Goal: Find contact information: Find contact information

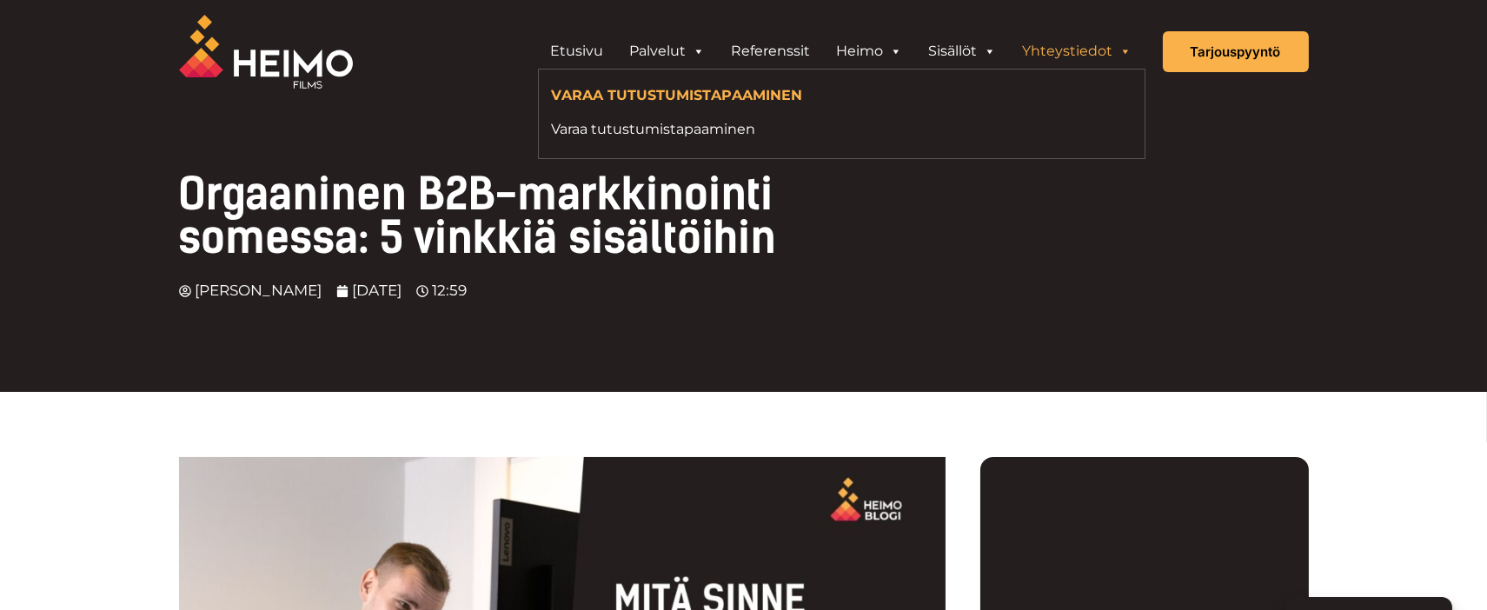
click at [1116, 53] on link "Yhteystiedot" at bounding box center [1078, 51] width 136 height 35
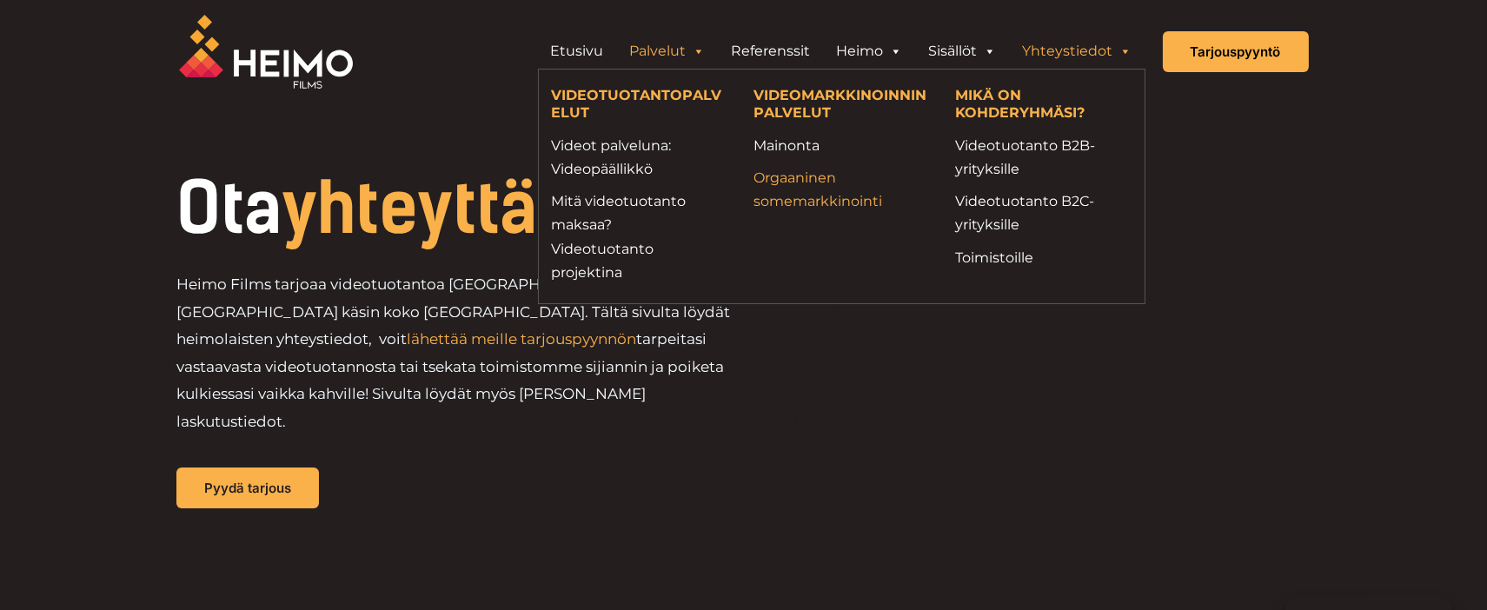
click at [796, 202] on link "Orgaaninen somemarkkinointi" at bounding box center [841, 189] width 176 height 47
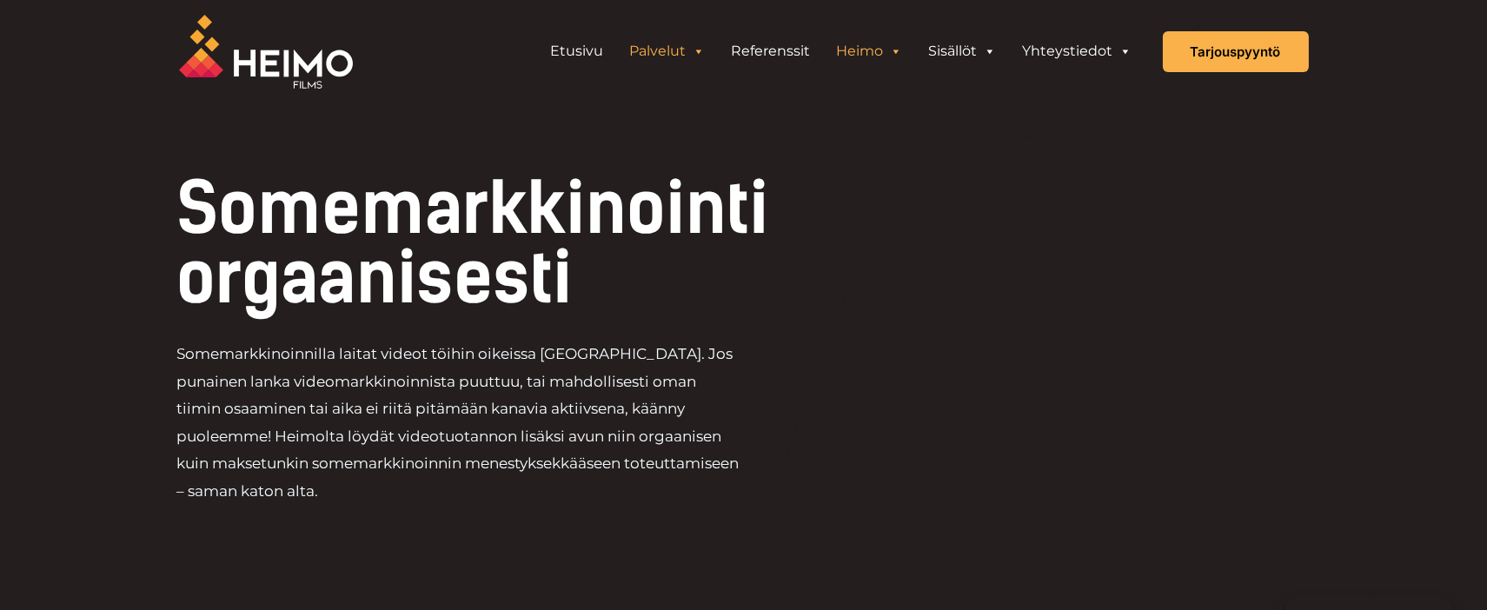
click at [870, 54] on link "Heimo" at bounding box center [870, 51] width 92 height 35
click at [779, 58] on link "Referenssit" at bounding box center [771, 51] width 105 height 35
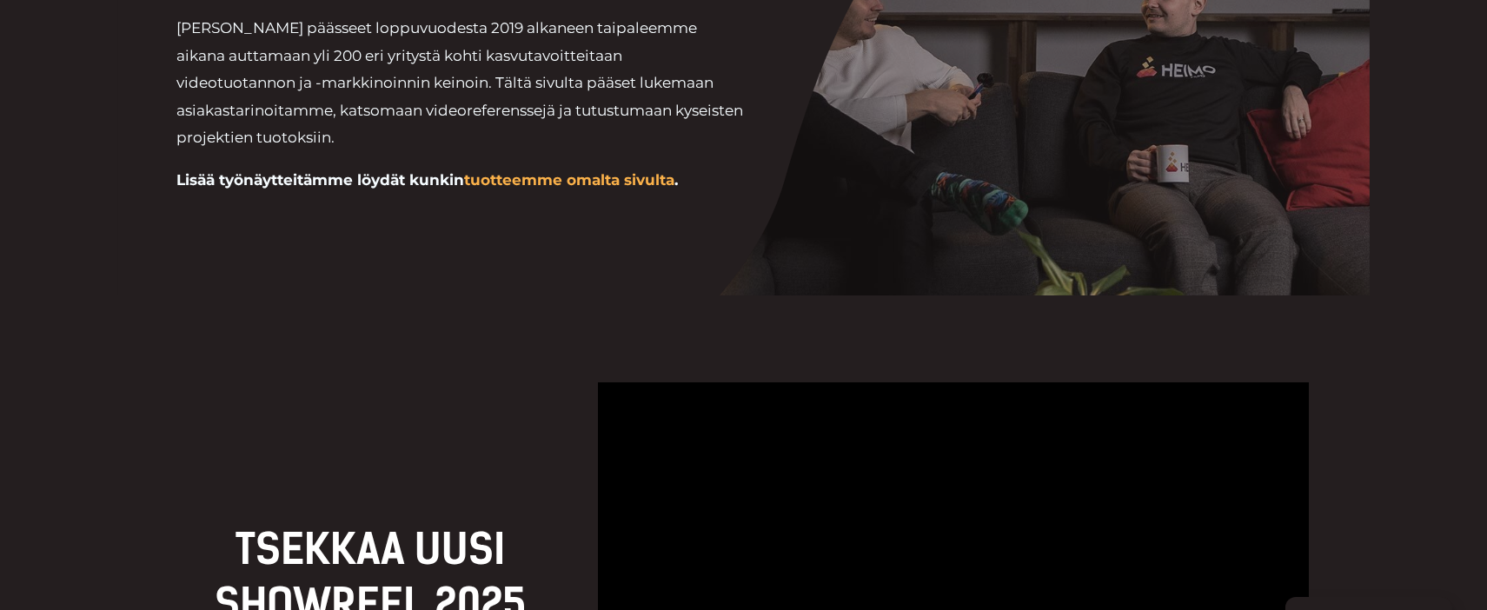
scroll to position [514, 0]
